Goal: Transaction & Acquisition: Register for event/course

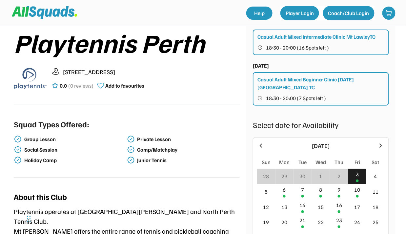
scroll to position [138, 0]
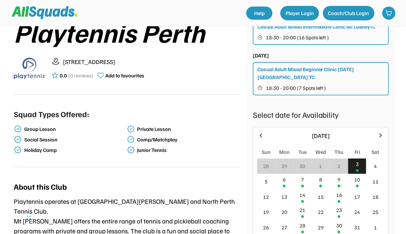
click at [358, 160] on div "3" at bounding box center [356, 164] width 3 height 8
click at [262, 132] on icon at bounding box center [260, 135] width 7 height 7
click at [358, 132] on div at bounding box center [380, 136] width 8 height 8
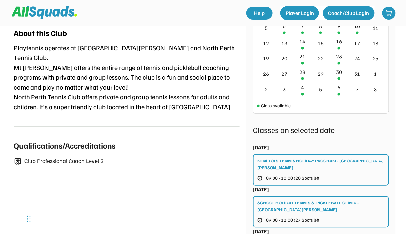
scroll to position [347, 0]
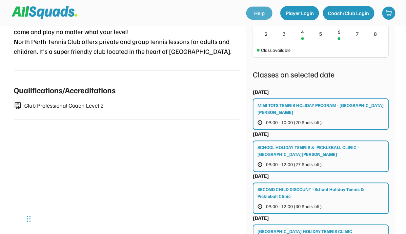
click at [254, 14] on link "Help" at bounding box center [259, 13] width 26 height 13
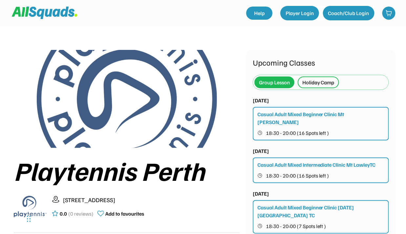
click at [315, 80] on div "Holiday Camp" at bounding box center [318, 82] width 32 height 8
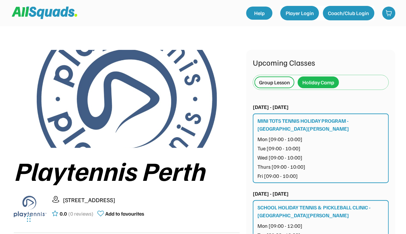
click at [278, 82] on div "Group Lesson" at bounding box center [274, 82] width 31 height 8
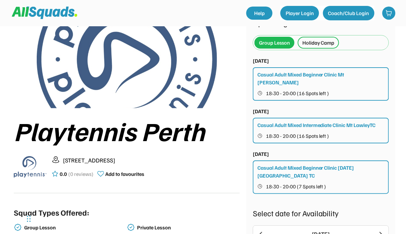
scroll to position [59, 0]
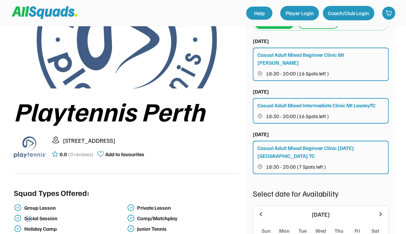
click at [281, 55] on div "Casual Adult Mixed Beginner Clinic Mt [PERSON_NAME]" at bounding box center [320, 59] width 127 height 16
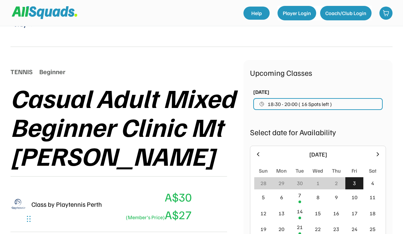
scroll to position [149, 0]
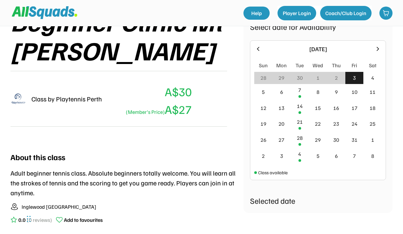
drag, startPoint x: 170, startPoint y: 110, endPoint x: 198, endPoint y: 113, distance: 28.1
click at [198, 113] on div "Class by Playtennis Perth A$30 (Member's Price) A$27" at bounding box center [118, 99] width 217 height 56
click at [216, 89] on div "Class by Playtennis Perth A$30 (Member's Price) A$27" at bounding box center [118, 99] width 217 height 56
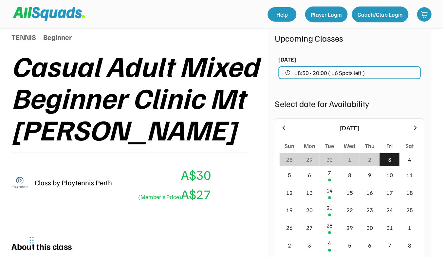
scroll to position [64, 0]
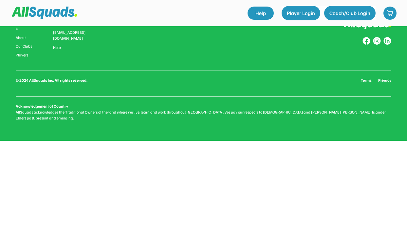
select select "********"
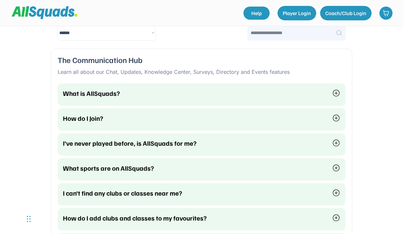
scroll to position [59, 0]
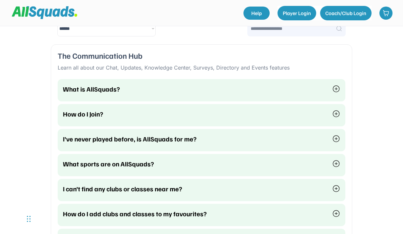
click at [127, 119] on div "How do I Join?" at bounding box center [201, 113] width 277 height 13
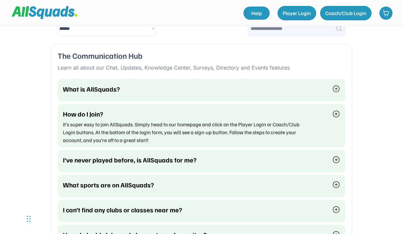
click at [200, 91] on div "What is AllSquads?" at bounding box center [193, 88] width 261 height 9
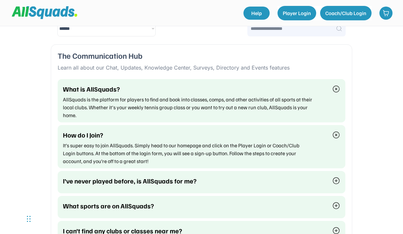
click at [117, 184] on div "I’ve never played before, is AllSquads for me?" at bounding box center [201, 180] width 277 height 13
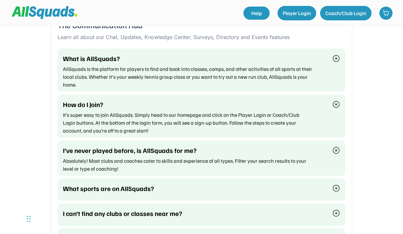
scroll to position [119, 0]
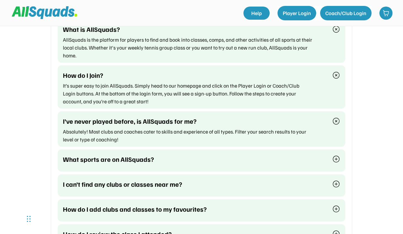
click at [180, 159] on div "What sports are on AllSquads?" at bounding box center [193, 158] width 261 height 9
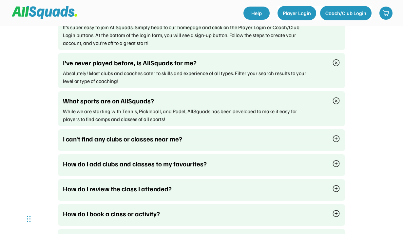
scroll to position [208, 0]
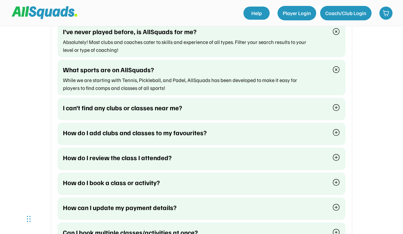
click at [181, 107] on div "I can’t find any clubs or classes near me?" at bounding box center [193, 107] width 261 height 9
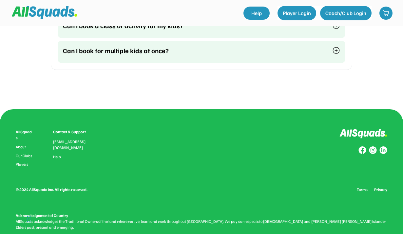
scroll to position [772, 0]
